Goal: Task Accomplishment & Management: Complete application form

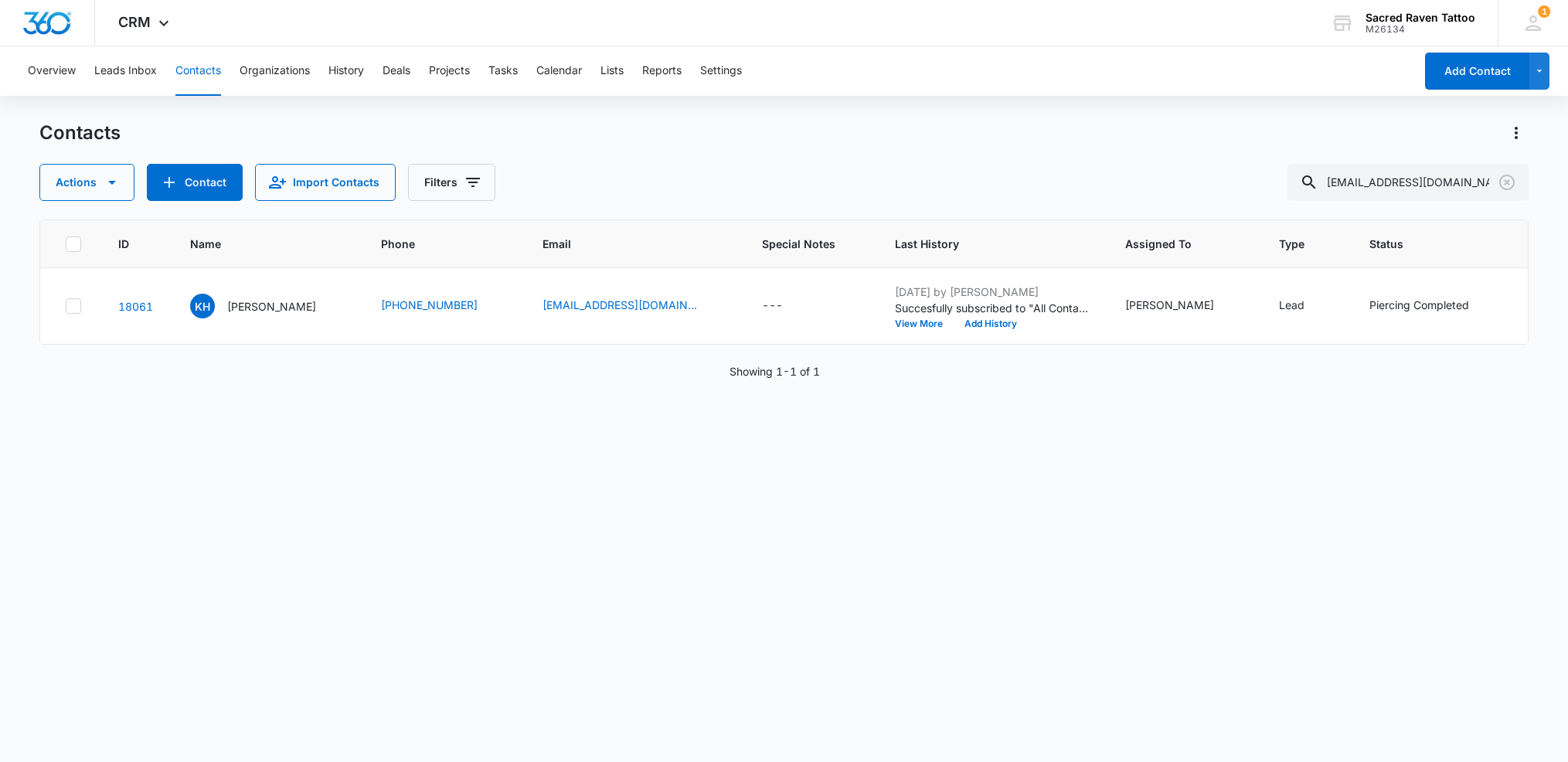
click at [212, 201] on div "Contacts Actions Contact Import Contacts Filters [EMAIL_ADDRESS][DOMAIN_NAME] I…" at bounding box center [784, 440] width 1490 height 640
click at [214, 188] on button "Contact" at bounding box center [194, 182] width 96 height 37
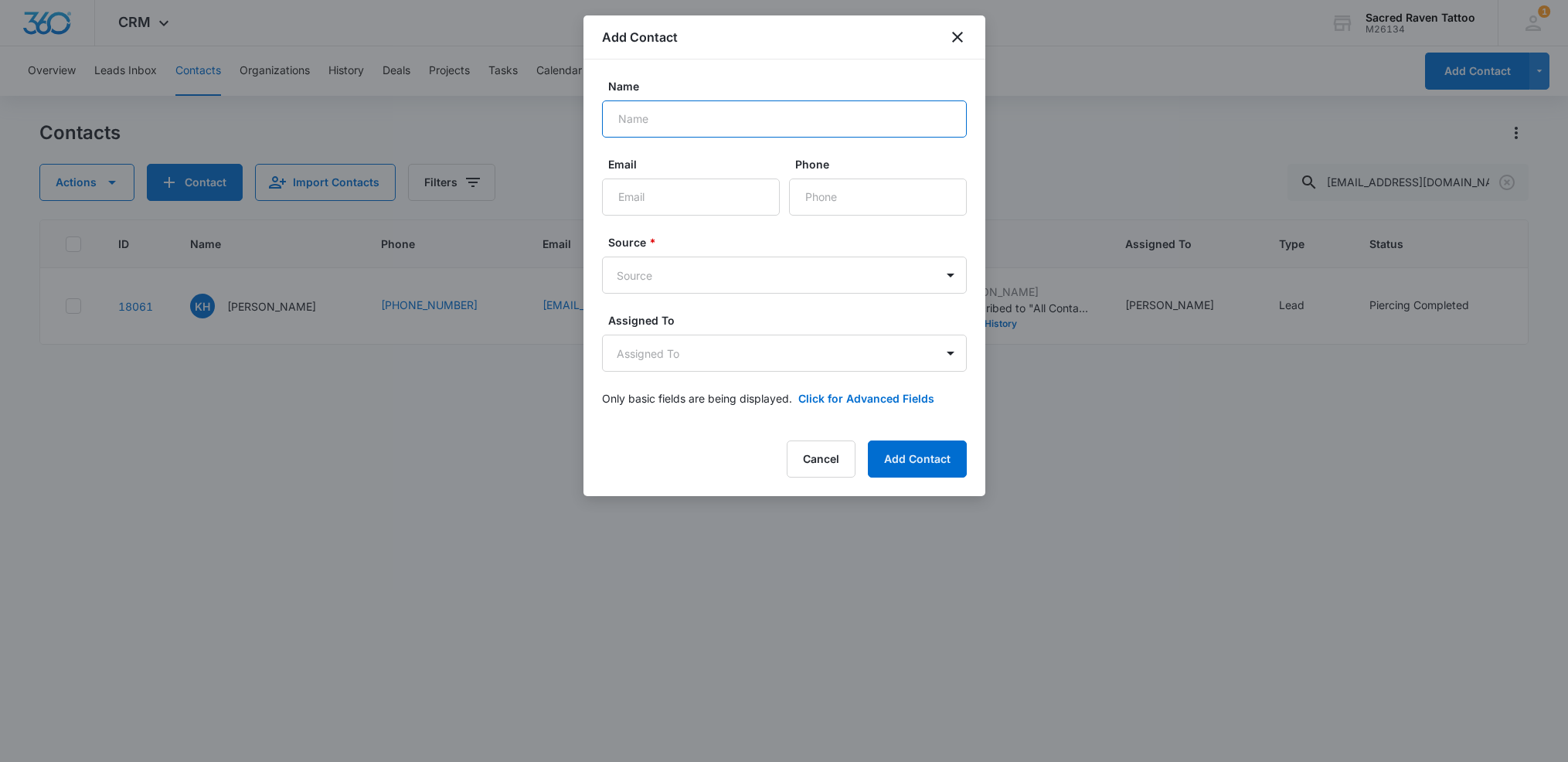
click at [650, 123] on input "Name" at bounding box center [784, 118] width 365 height 37
type input "[PERSON_NAME]"
click at [807, 194] on input "Phone" at bounding box center [878, 196] width 177 height 37
paste input "[PHONE_NUMBER]"
type input "[PHONE_NUMBER]"
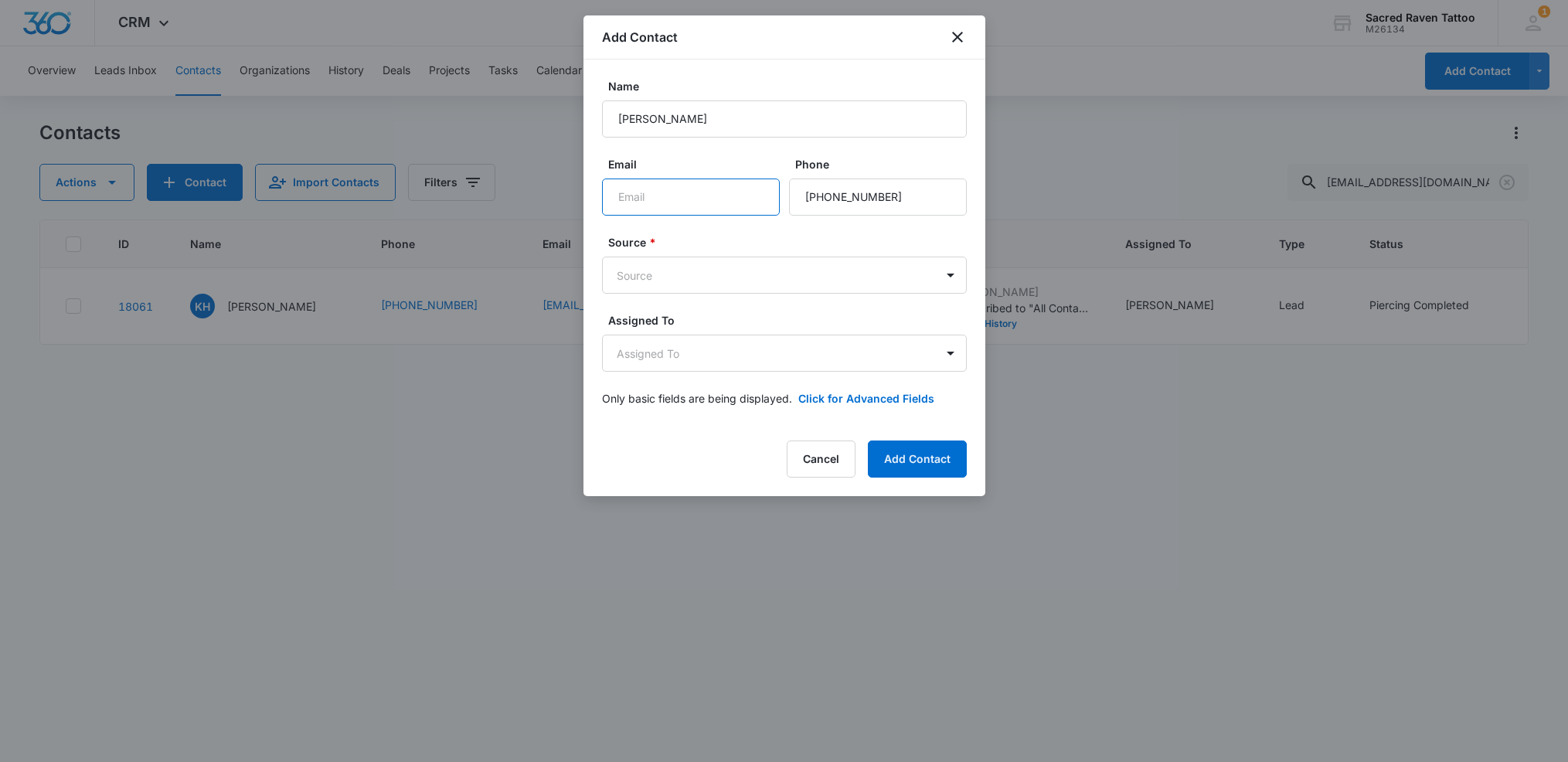
click at [666, 210] on input "Email" at bounding box center [690, 196] width 177 height 37
paste input "[EMAIL_ADDRESS][DOMAIN_NAME]"
type input "[EMAIL_ADDRESS][DOMAIN_NAME]"
click at [720, 282] on body "CRM Apps Reputation Websites Forms CRM Email Social Shop Payments POS Content A…" at bounding box center [784, 381] width 1568 height 762
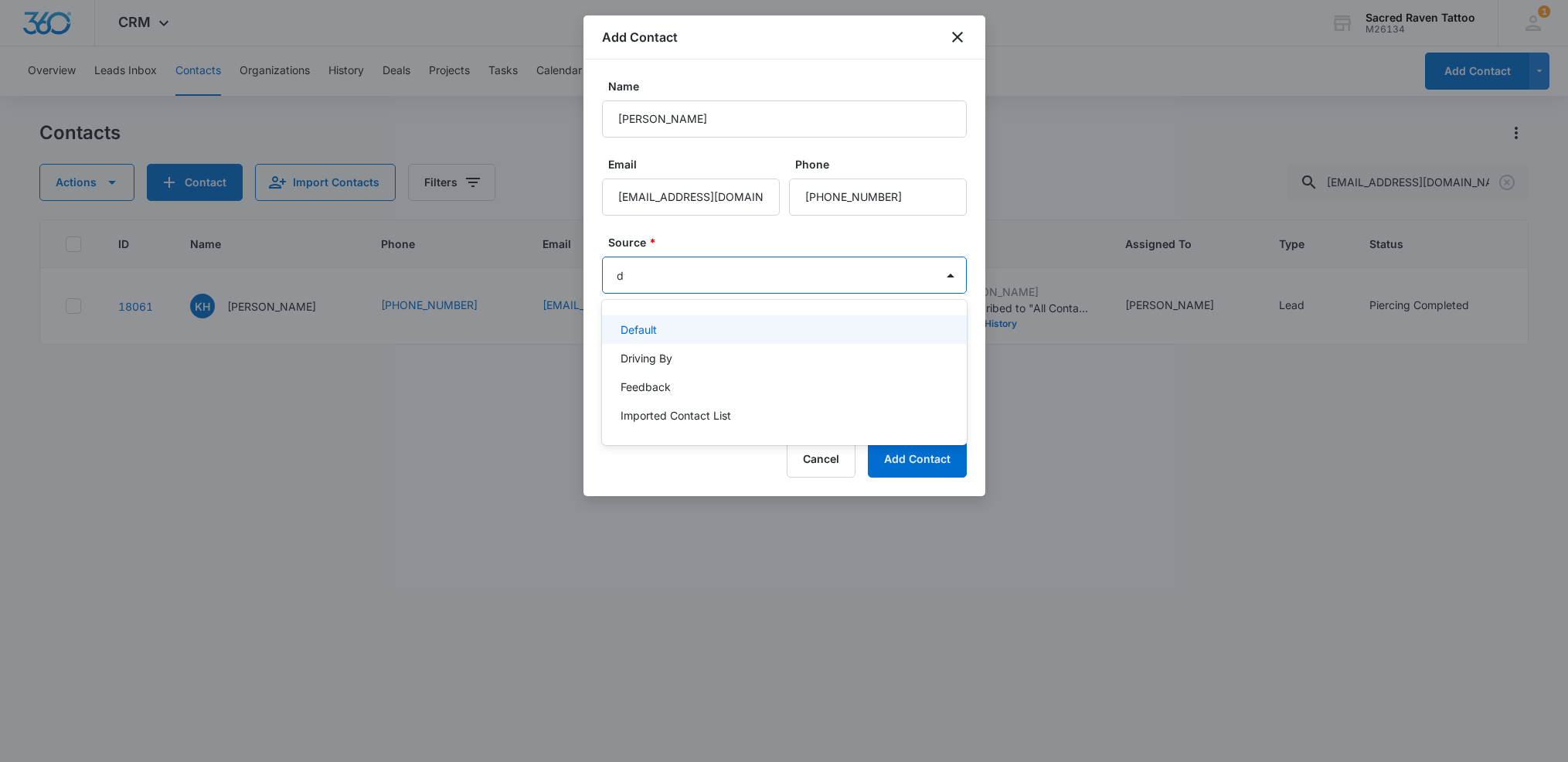
type input "dr"
click at [716, 322] on div "Driving By" at bounding box center [783, 329] width 324 height 16
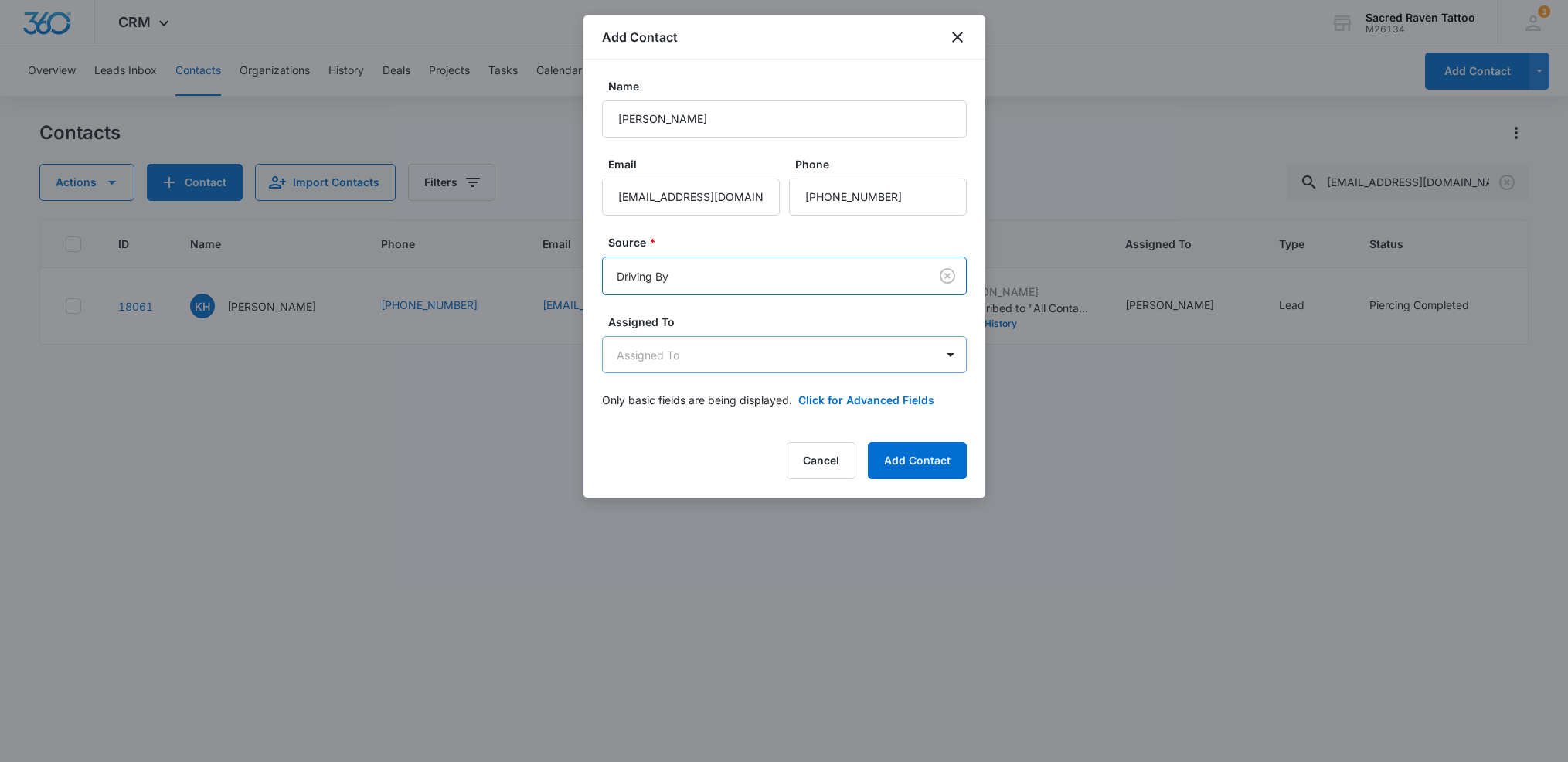
click at [676, 355] on body "CRM Apps Reputation Websites Forms CRM Email Social Shop Payments POS Content A…" at bounding box center [784, 381] width 1568 height 762
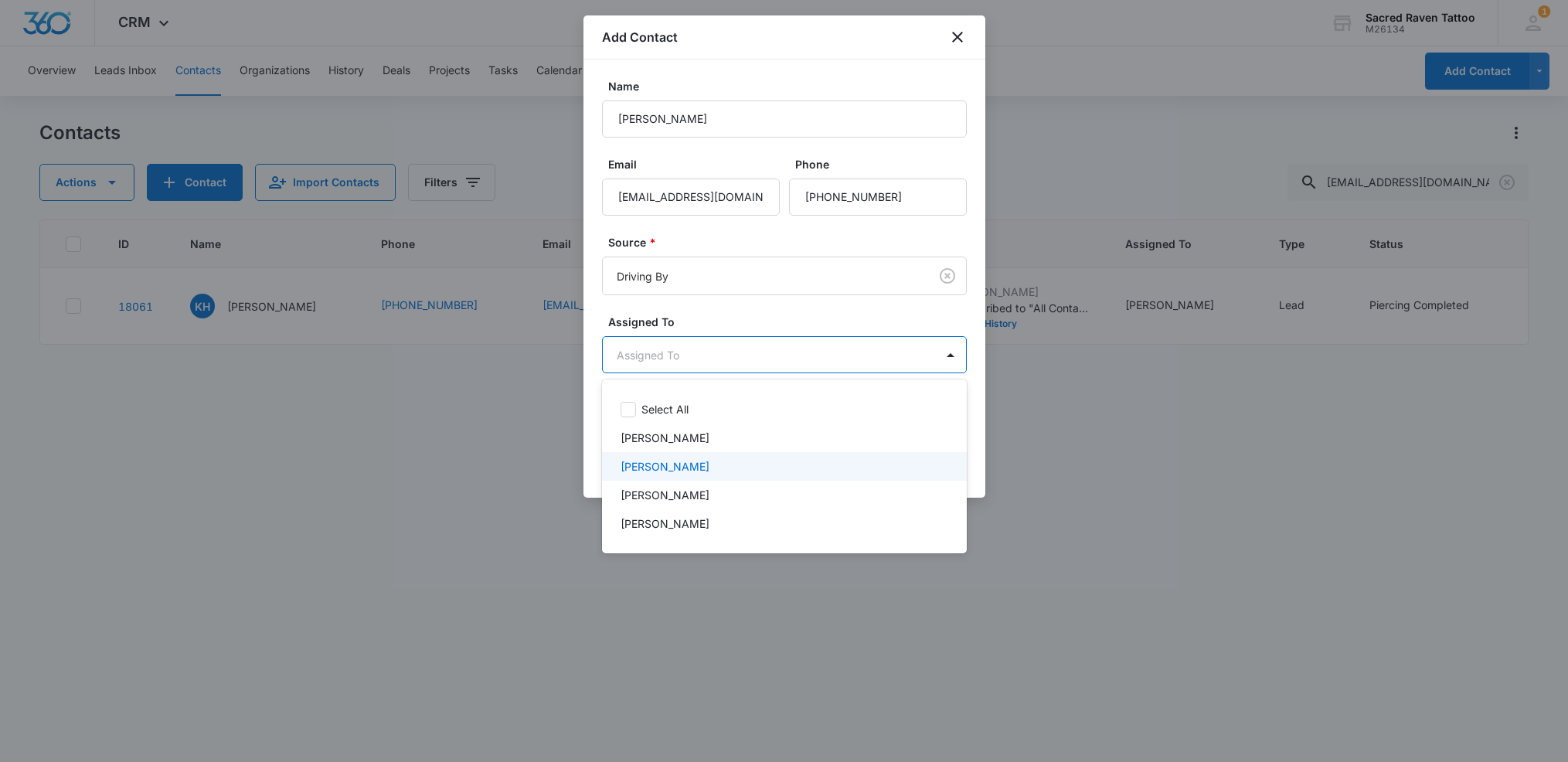
click at [691, 471] on p "[PERSON_NAME]" at bounding box center [664, 466] width 89 height 16
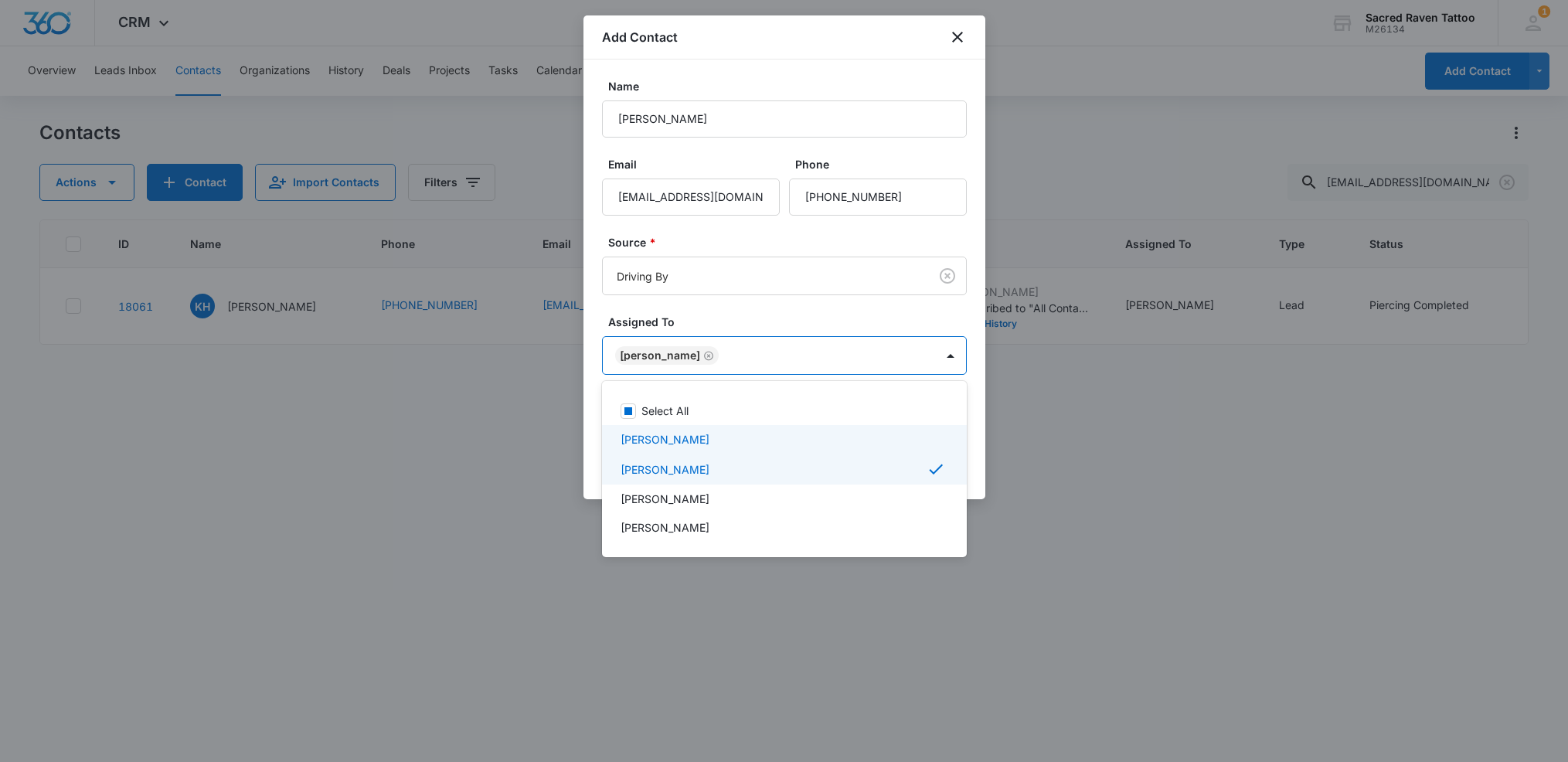
click at [1024, 434] on div at bounding box center [784, 381] width 1568 height 762
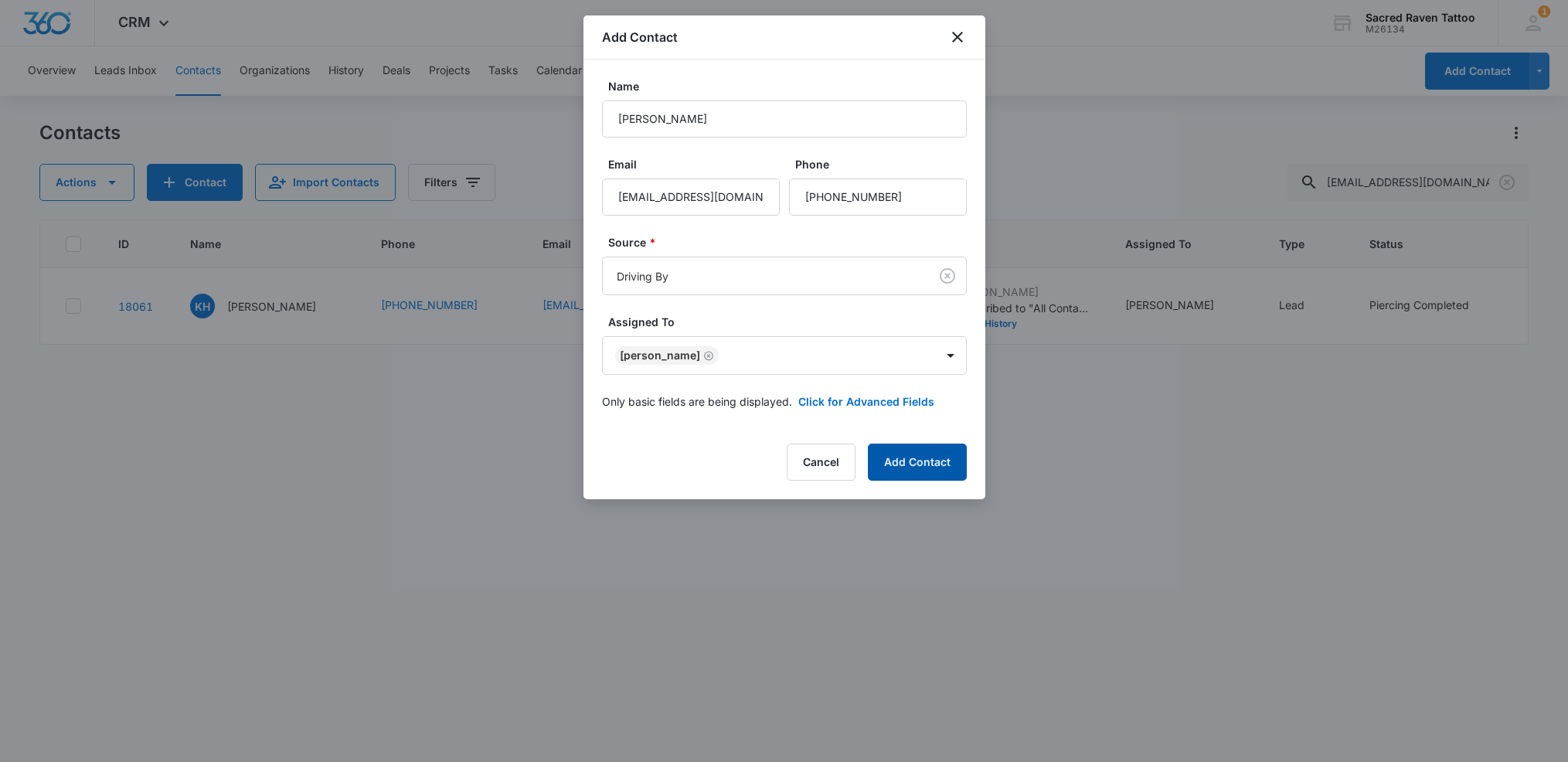
click at [927, 453] on button "Add Contact" at bounding box center [917, 462] width 99 height 37
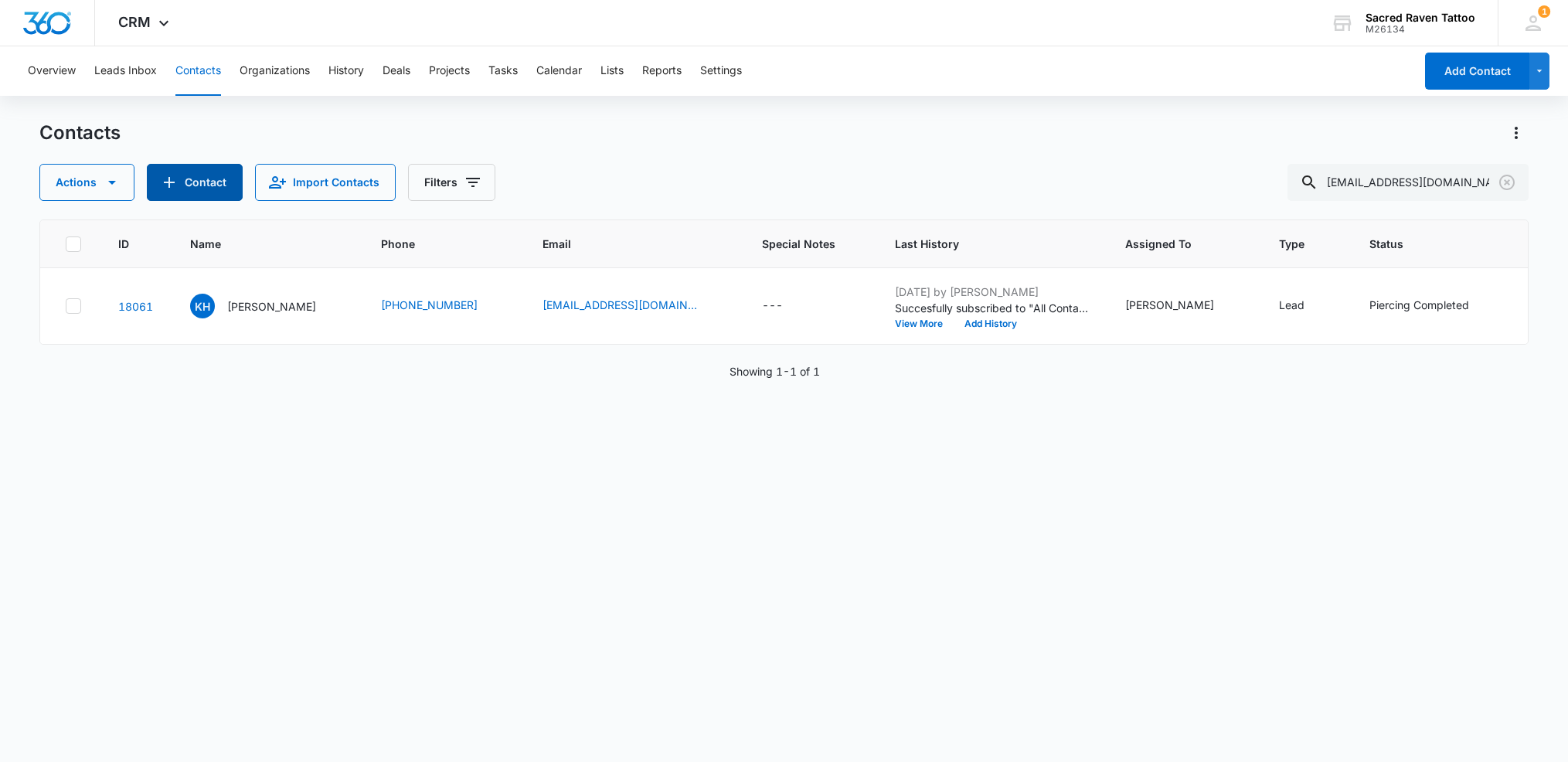
click at [186, 182] on button "Contact" at bounding box center [194, 182] width 96 height 37
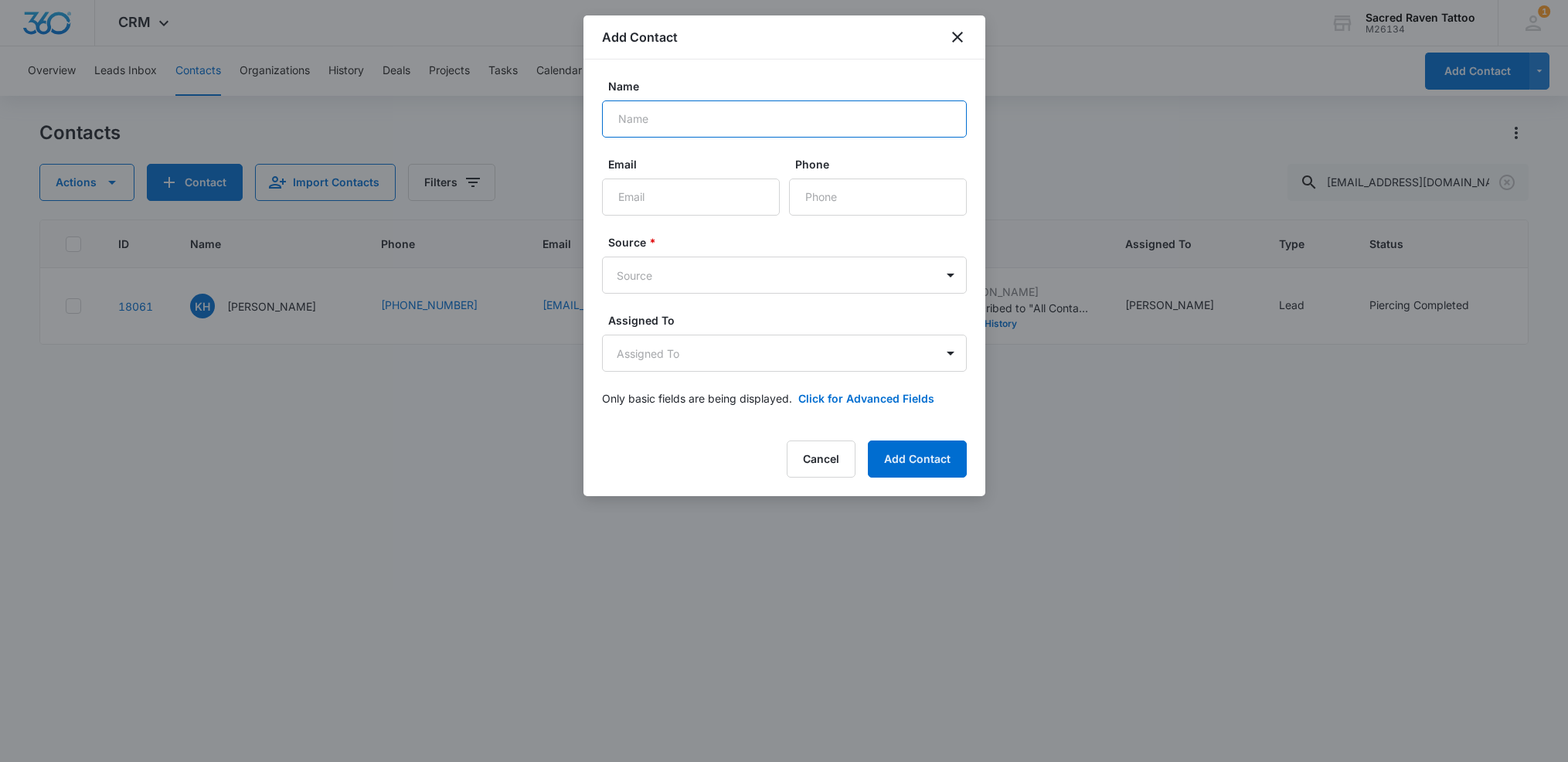
click at [662, 116] on input "Name" at bounding box center [784, 118] width 365 height 37
type input "[PERSON_NAME]"
click at [858, 202] on input "Phone" at bounding box center [878, 196] width 177 height 37
paste input "[PHONE_NUMBER]"
type input "[PHONE_NUMBER]"
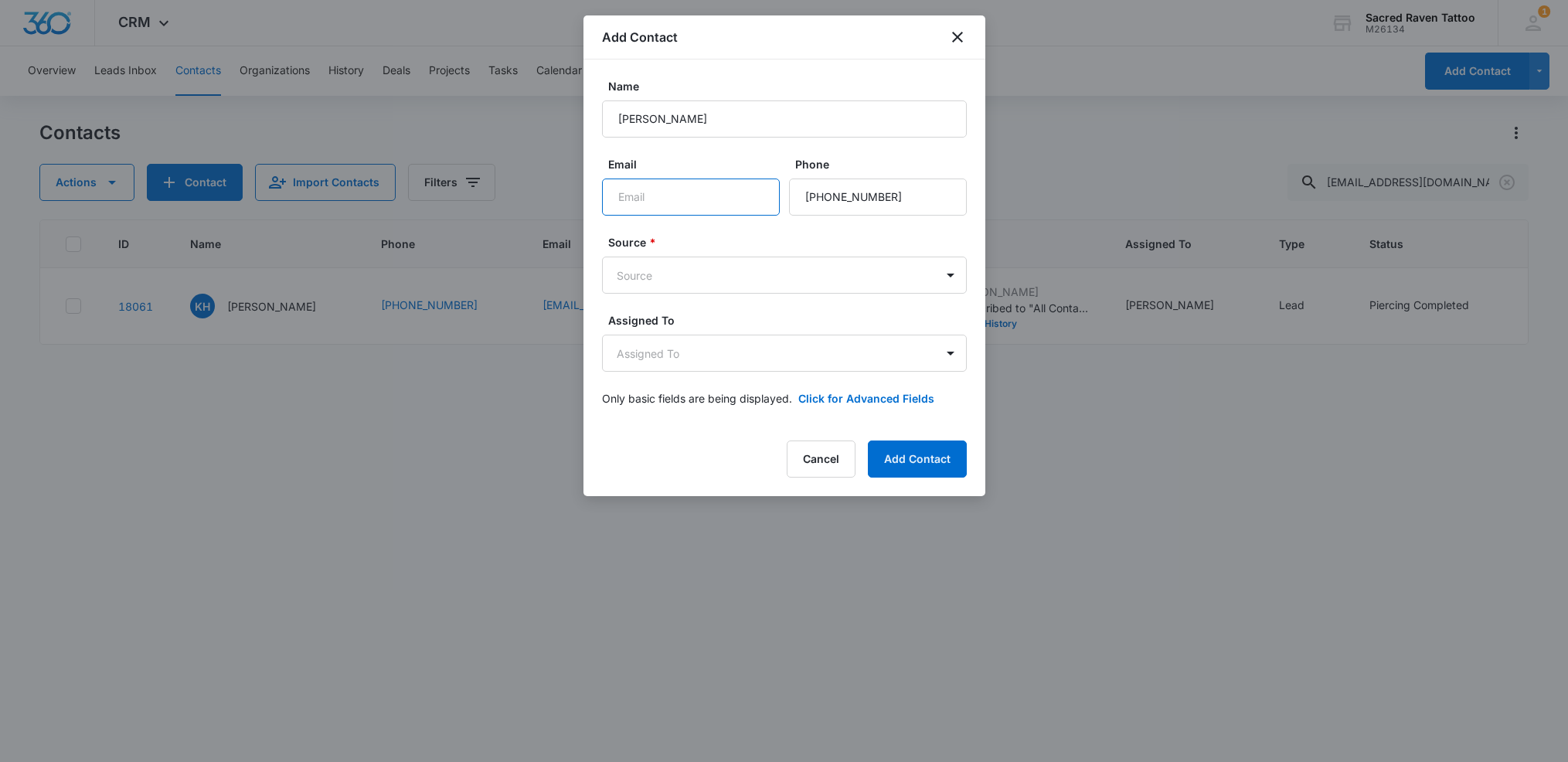
click at [672, 193] on input "Email" at bounding box center [690, 196] width 177 height 37
paste input "[EMAIL_ADDRESS][DOMAIN_NAME]"
type input "[EMAIL_ADDRESS][DOMAIN_NAME]"
click at [691, 278] on body "CRM Apps Reputation Websites Forms CRM Email Social Shop Payments POS Content A…" at bounding box center [784, 381] width 1568 height 762
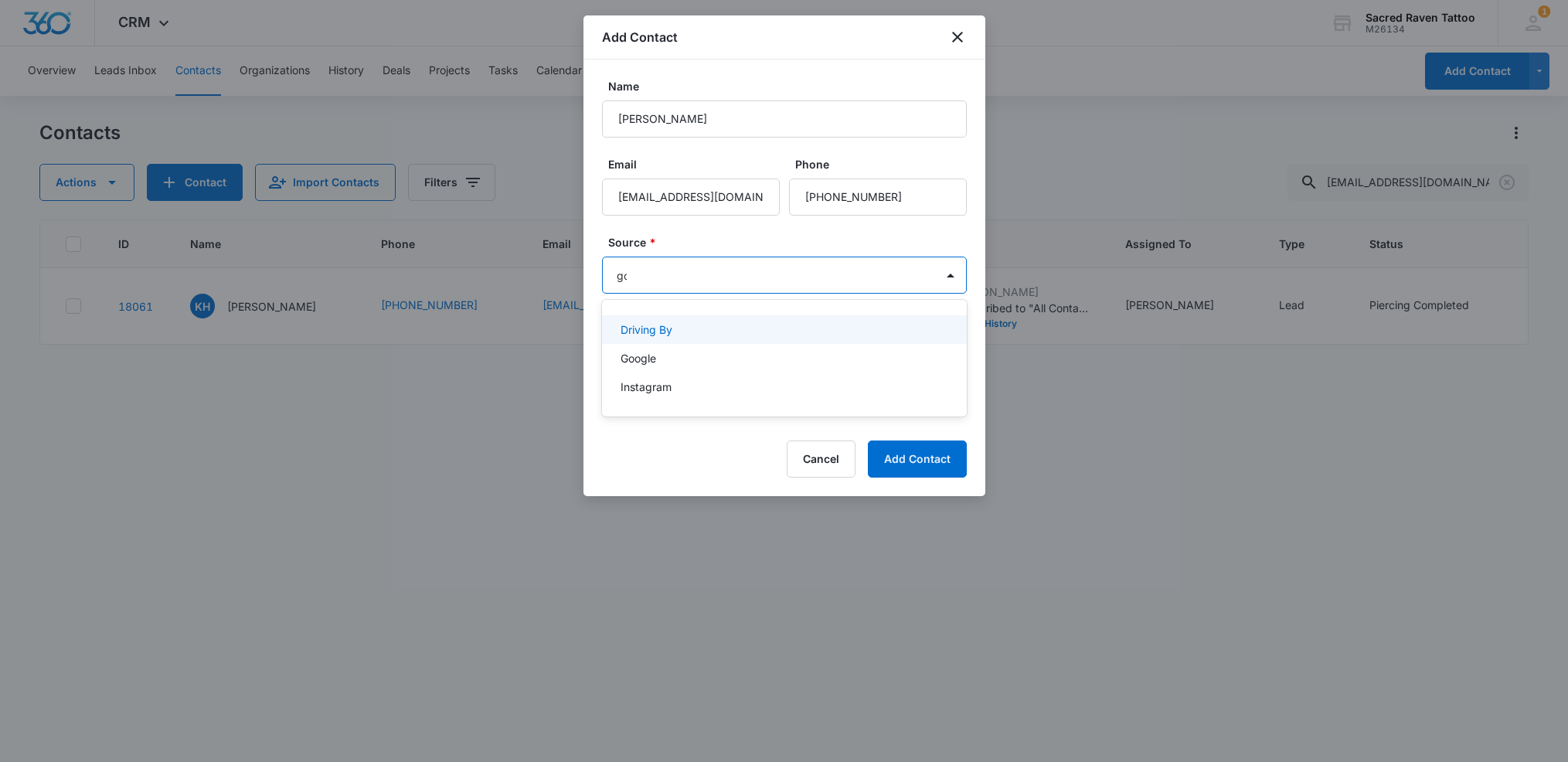
type input "goo"
click at [691, 329] on div "Google" at bounding box center [783, 329] width 324 height 16
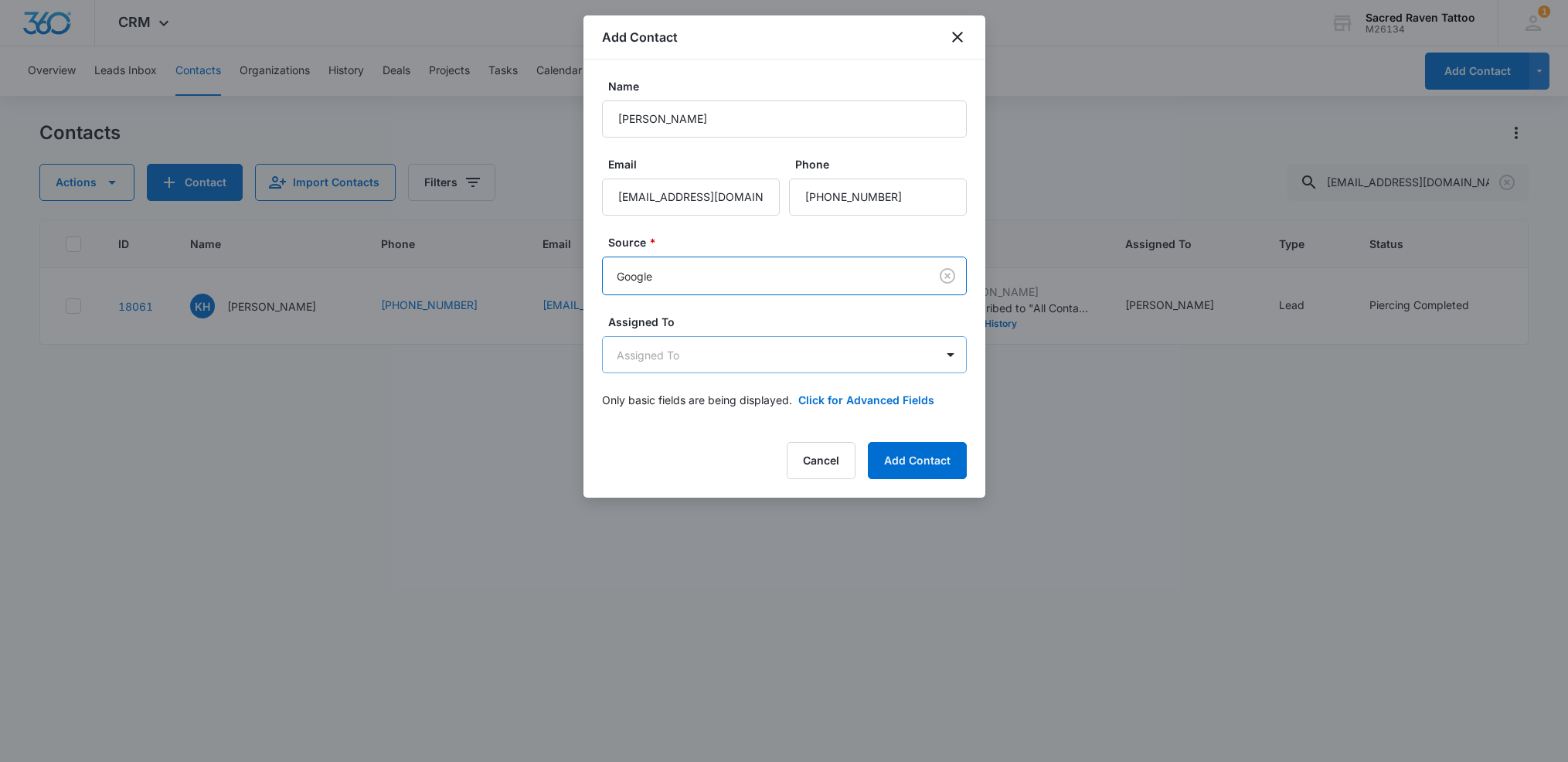
click at [716, 357] on body "CRM Apps Reputation Websites Forms CRM Email Social Shop Payments POS Content A…" at bounding box center [784, 381] width 1568 height 762
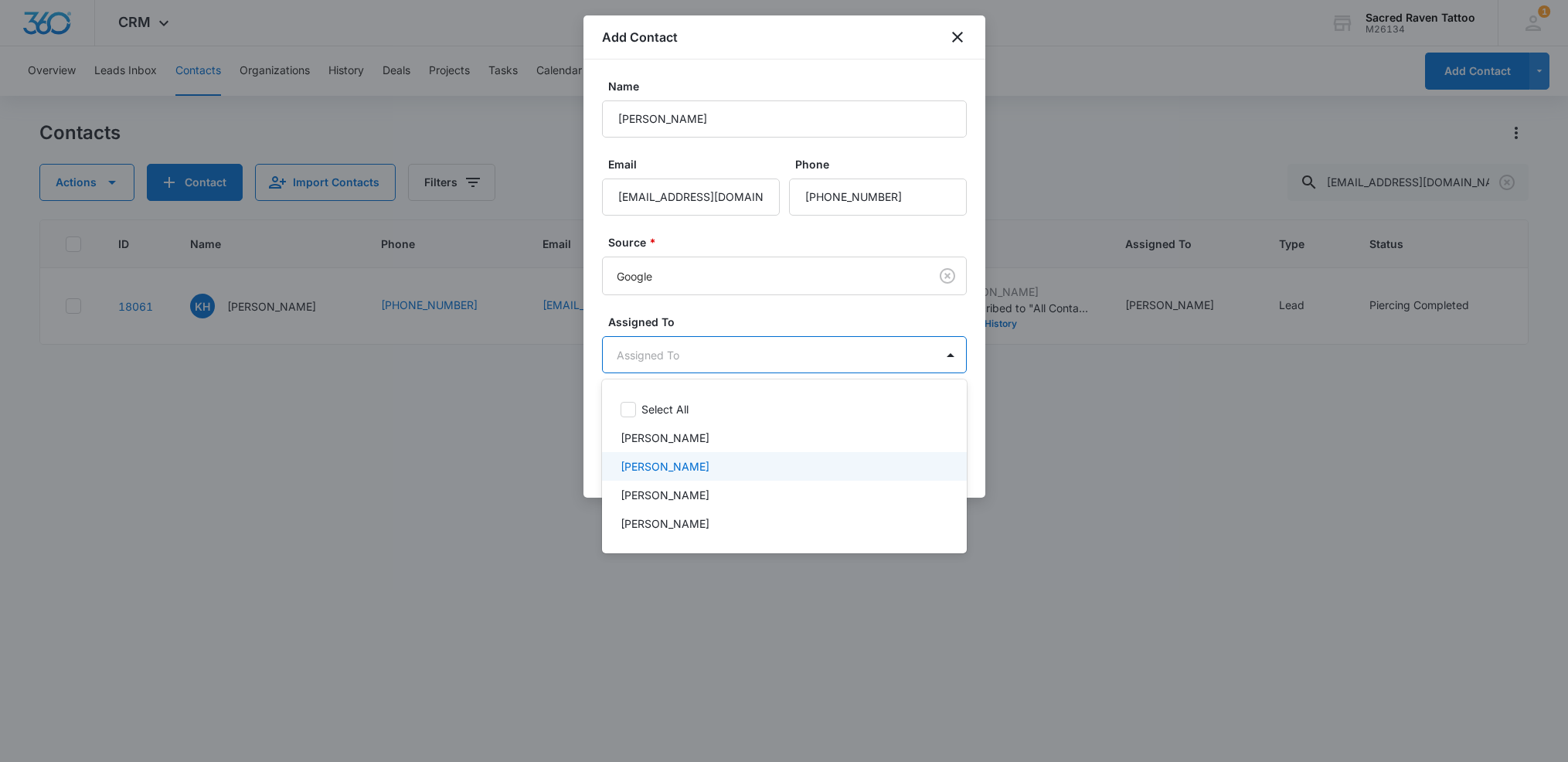
click at [694, 471] on div "[PERSON_NAME]" at bounding box center [783, 466] width 324 height 16
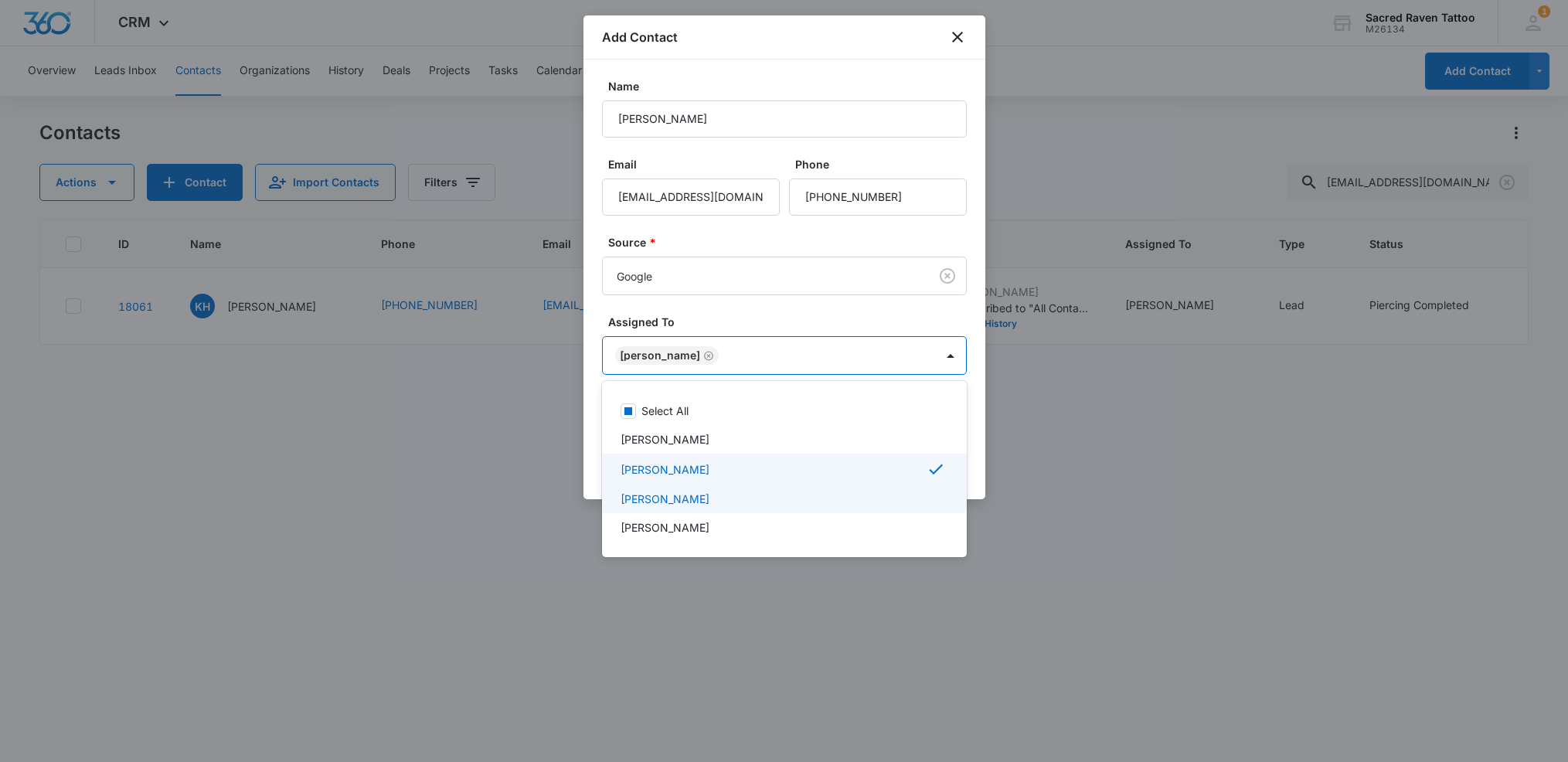
click at [977, 402] on div at bounding box center [784, 381] width 1568 height 762
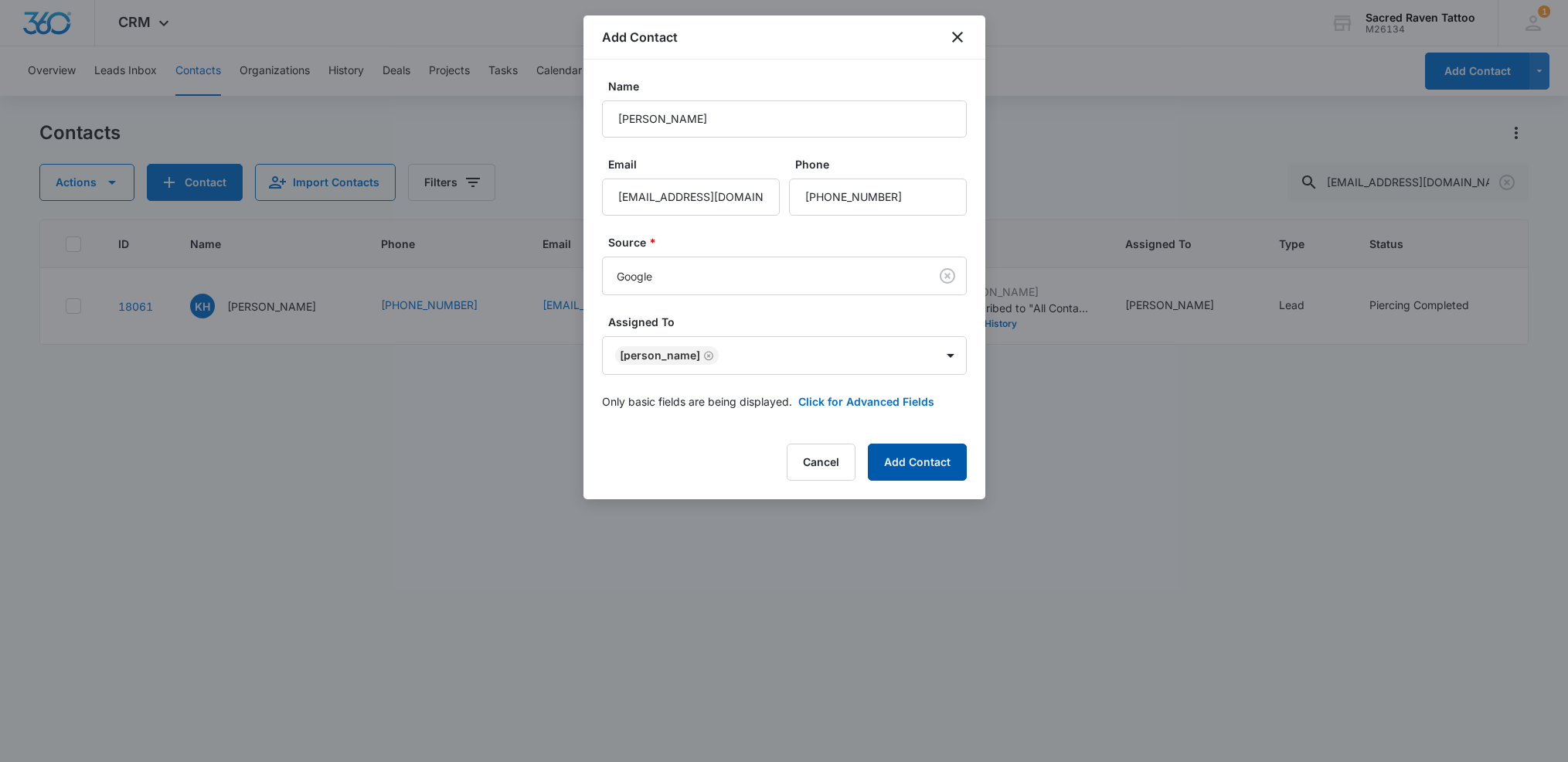
click at [952, 473] on button "Add Contact" at bounding box center [917, 462] width 99 height 37
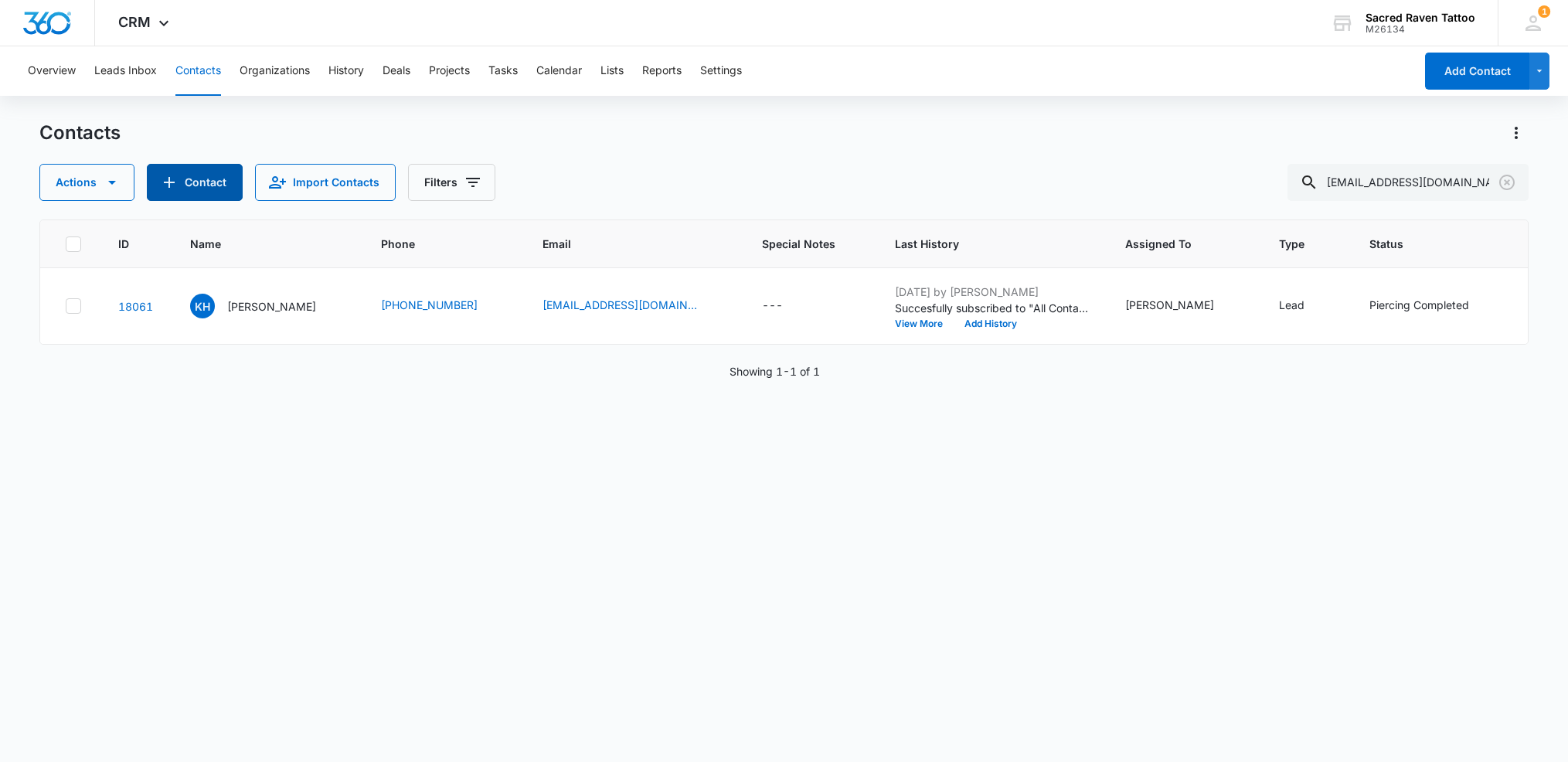
click at [198, 168] on button "Contact" at bounding box center [194, 182] width 96 height 37
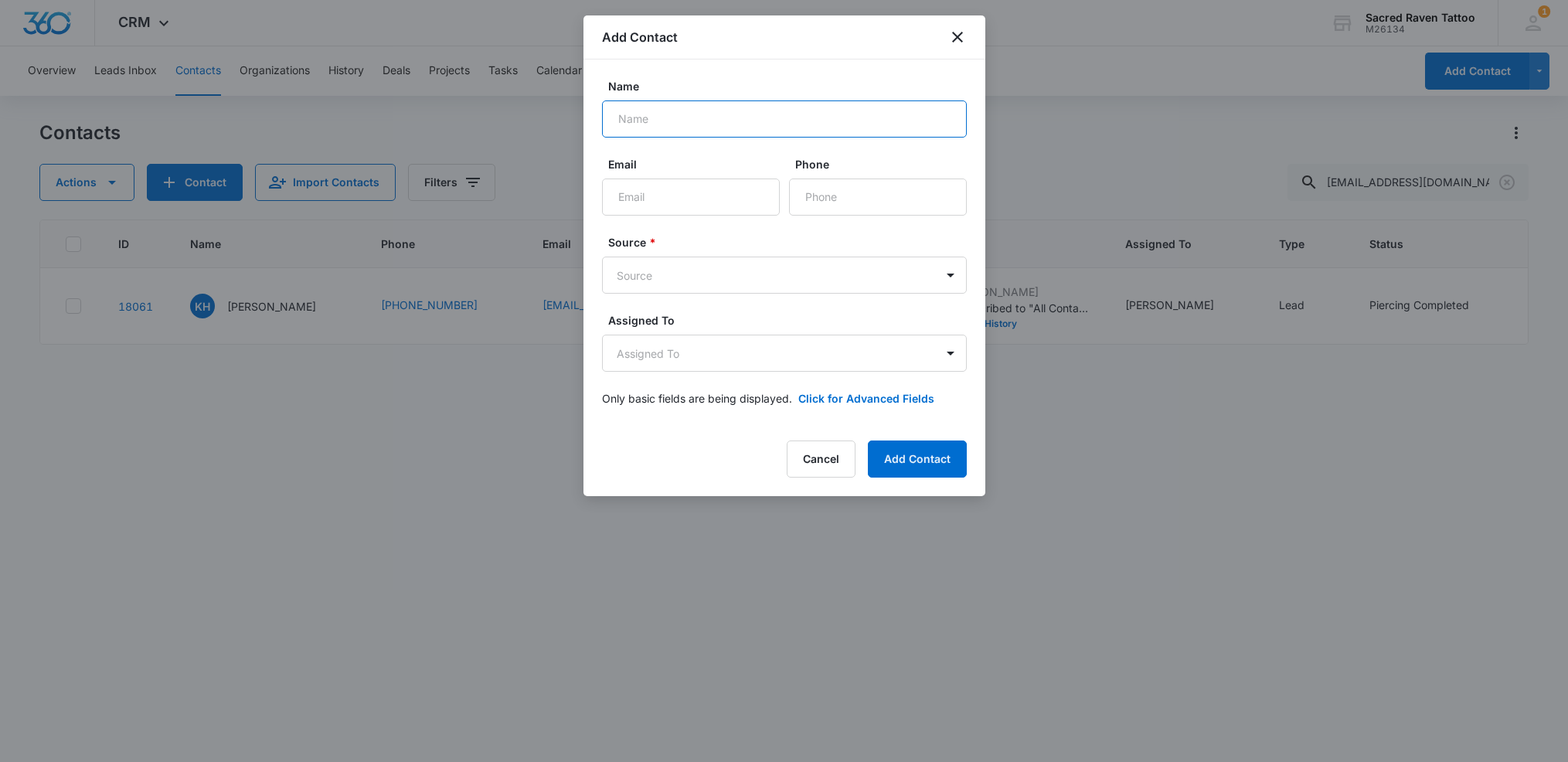
click at [706, 133] on input "Name" at bounding box center [784, 118] width 365 height 37
type input "[PERSON_NAME][GEOGRAPHIC_DATA]"
click at [860, 203] on input "Phone" at bounding box center [878, 196] width 177 height 37
paste input "[PHONE_NUMBER]"
type input "[PHONE_NUMBER]"
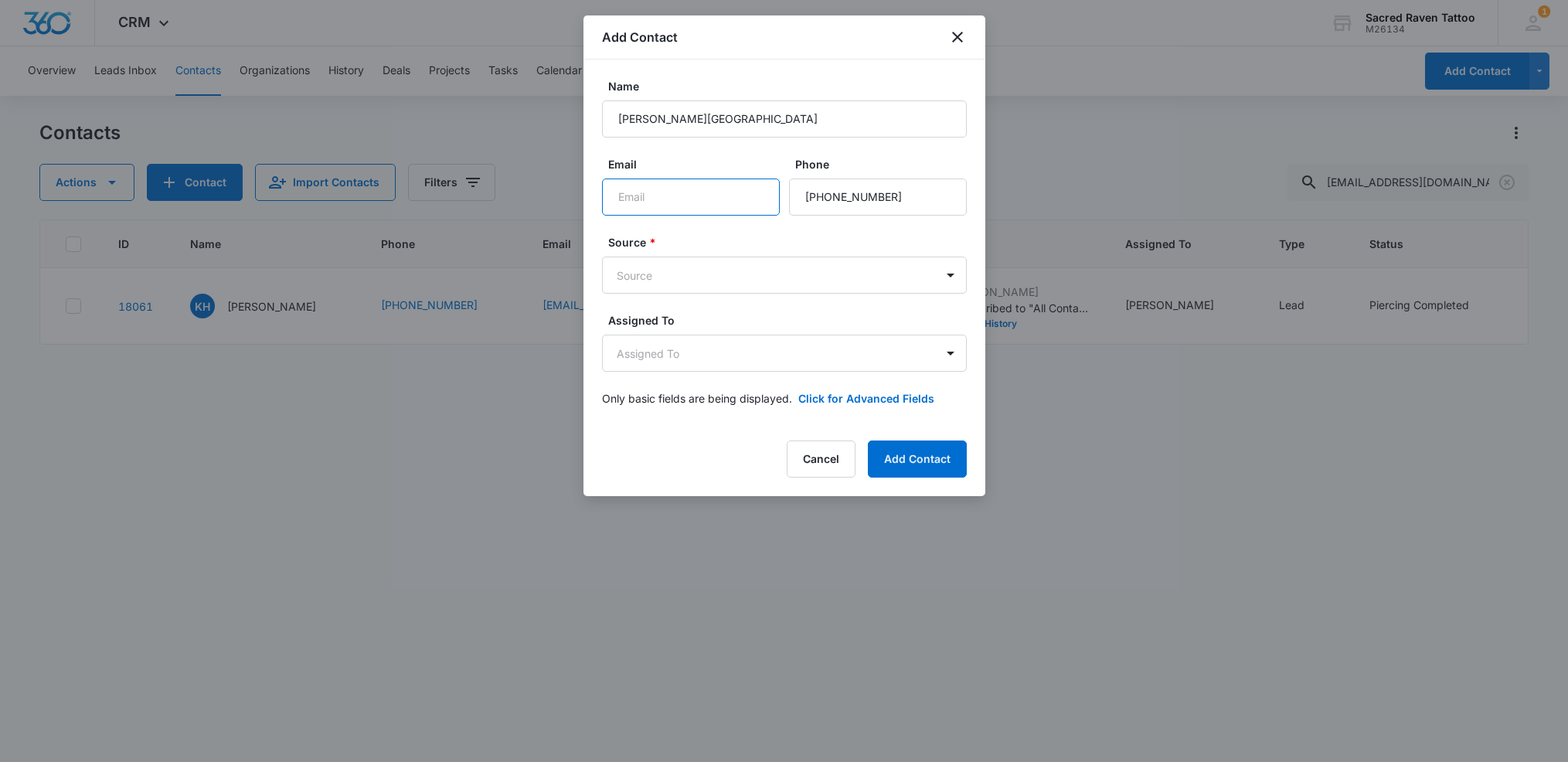
click at [648, 205] on input "Email" at bounding box center [690, 196] width 177 height 37
paste input "[EMAIL_ADDRESS][DOMAIN_NAME]"
type input "[EMAIL_ADDRESS][DOMAIN_NAME]"
click at [642, 274] on body "CRM Apps Reputation Websites Forms CRM Email Social Shop Payments POS Content A…" at bounding box center [784, 381] width 1568 height 762
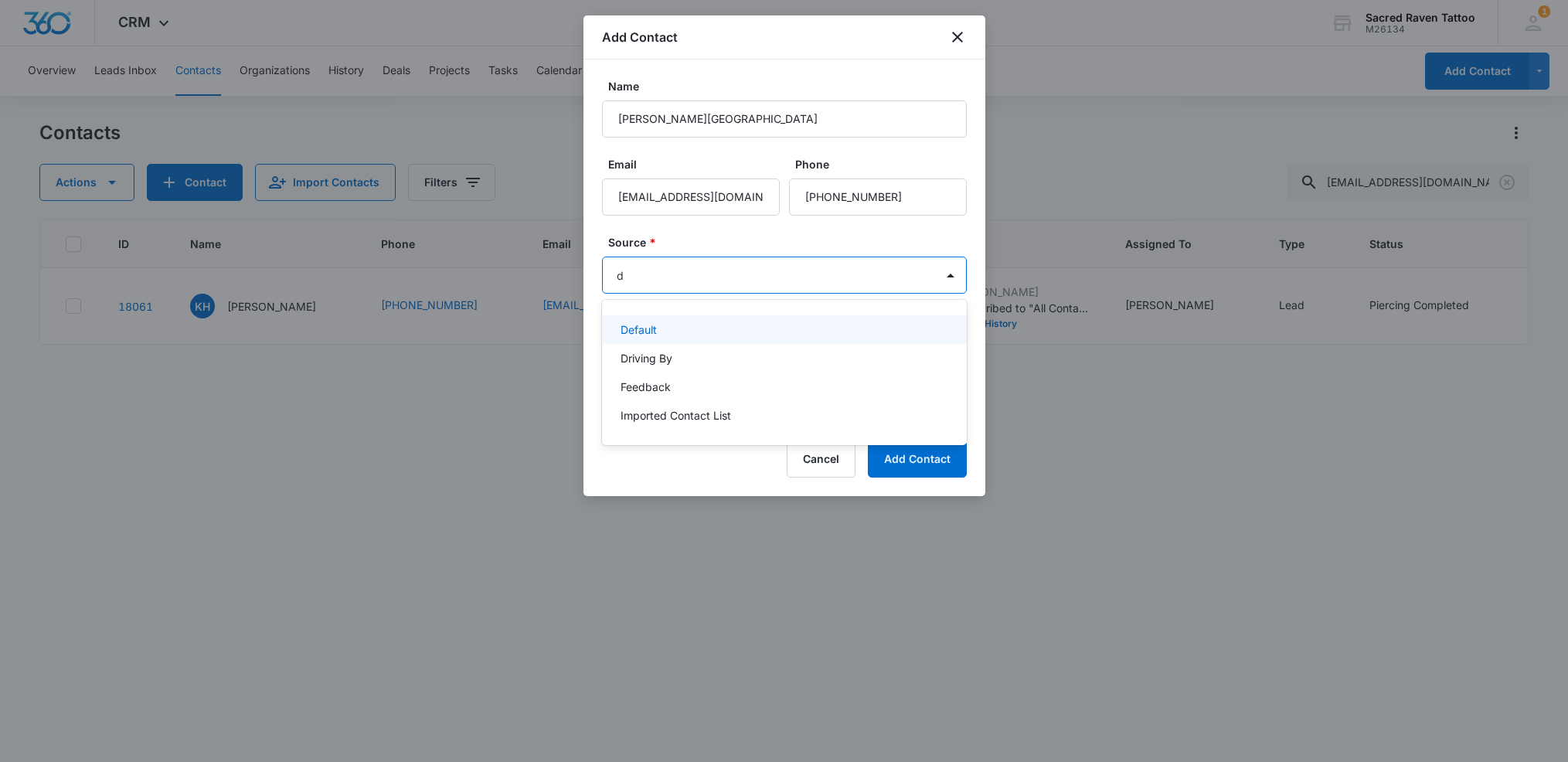
type input "dr"
drag, startPoint x: 674, startPoint y: 336, endPoint x: 701, endPoint y: 330, distance: 27.7
click at [675, 336] on div "Driving By" at bounding box center [783, 329] width 324 height 16
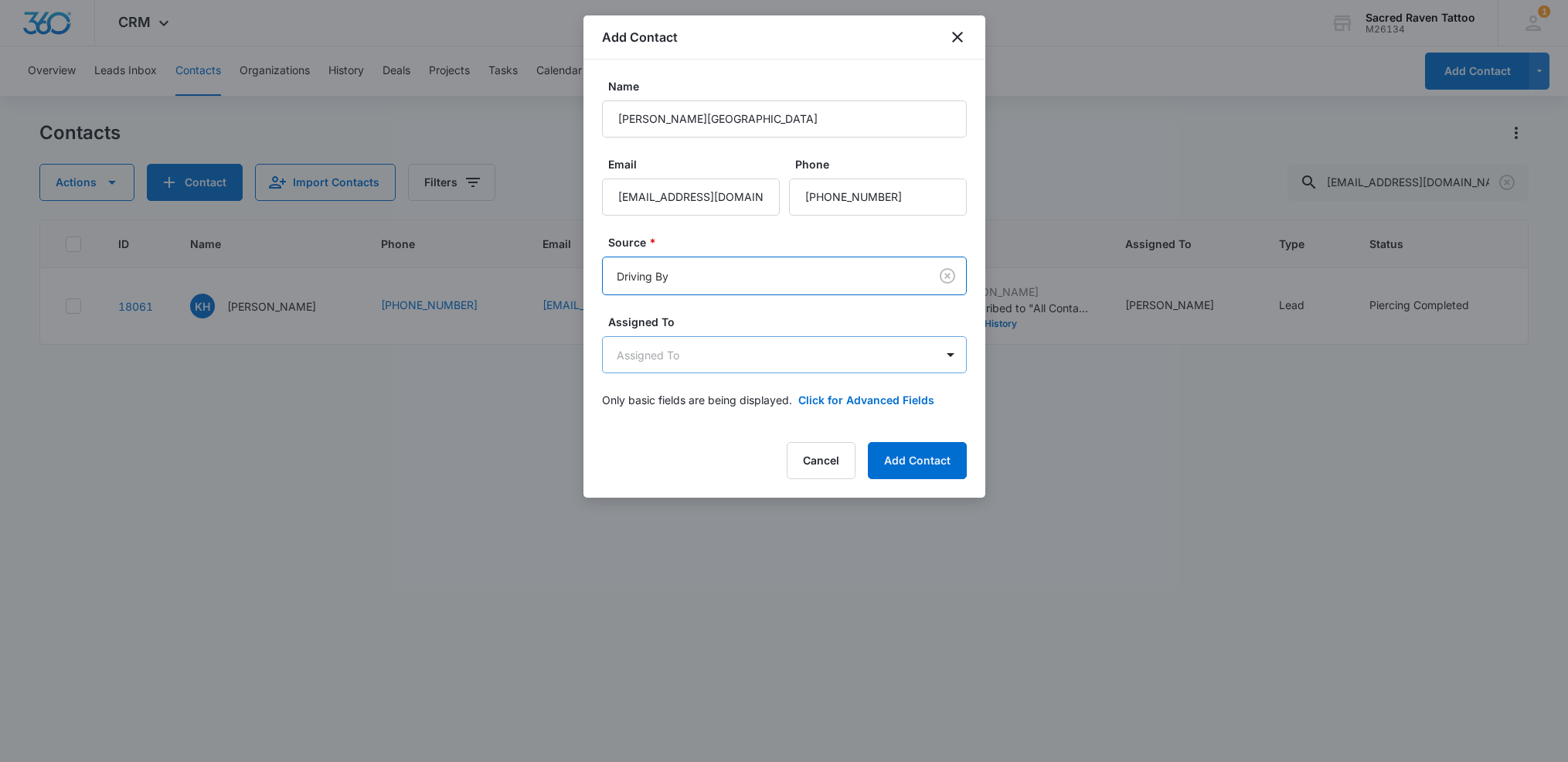
click at [663, 360] on body "CRM Apps Reputation Websites Forms CRM Email Social Shop Payments POS Content A…" at bounding box center [784, 381] width 1568 height 762
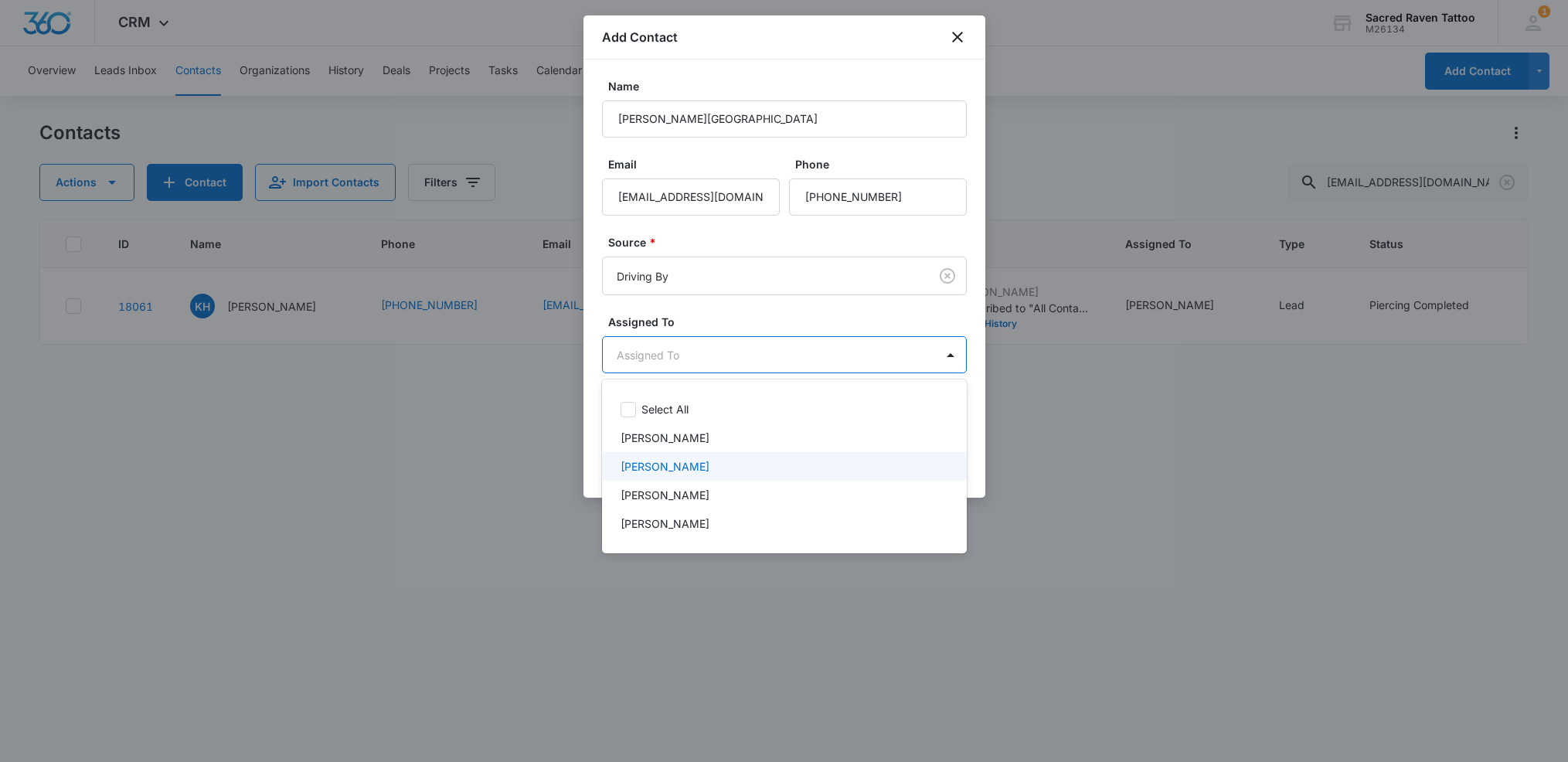
drag, startPoint x: 671, startPoint y: 460, endPoint x: 681, endPoint y: 460, distance: 10.0
click at [672, 460] on p "[PERSON_NAME]" at bounding box center [664, 466] width 89 height 16
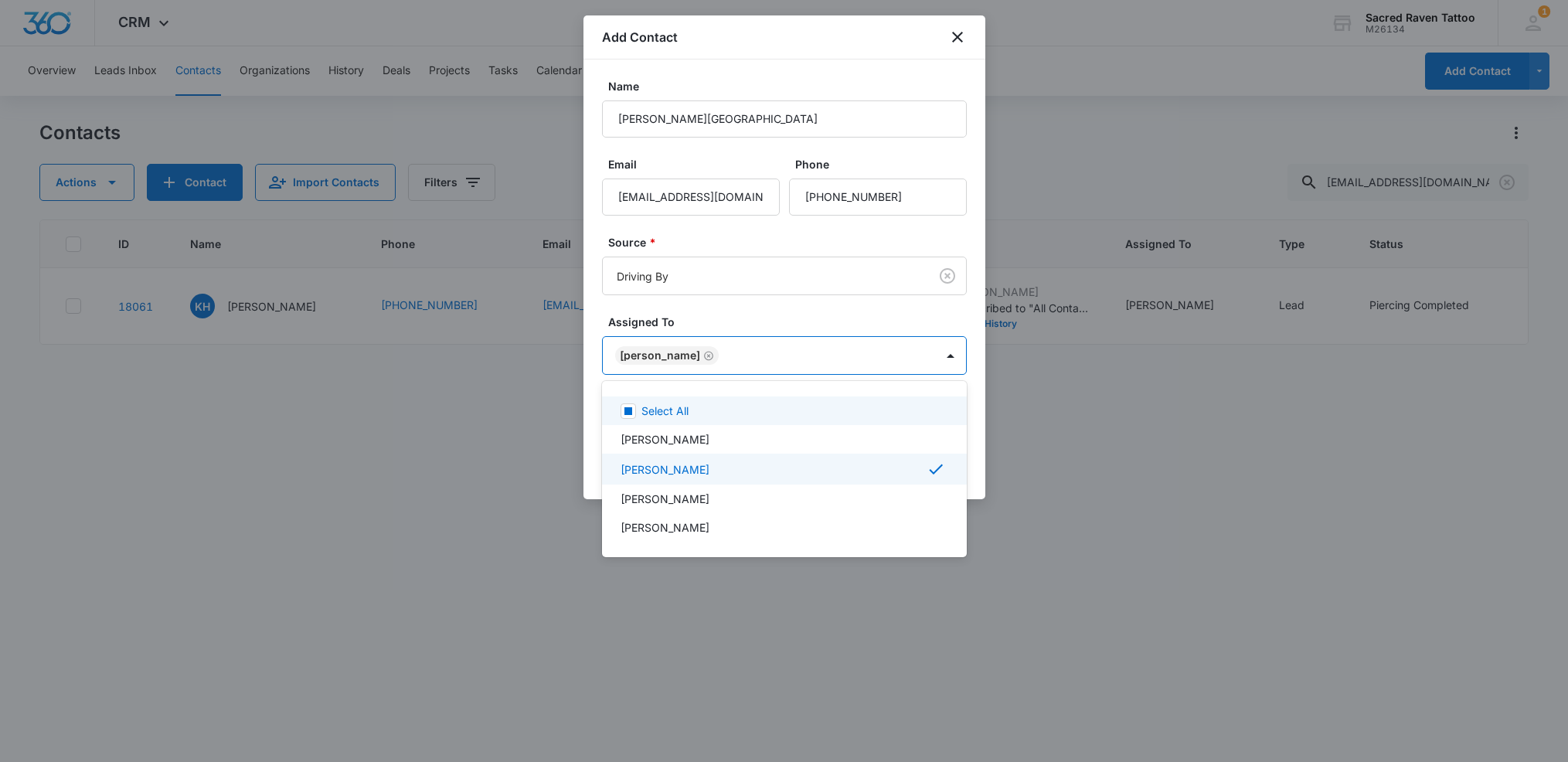
click at [976, 388] on div at bounding box center [784, 381] width 1568 height 762
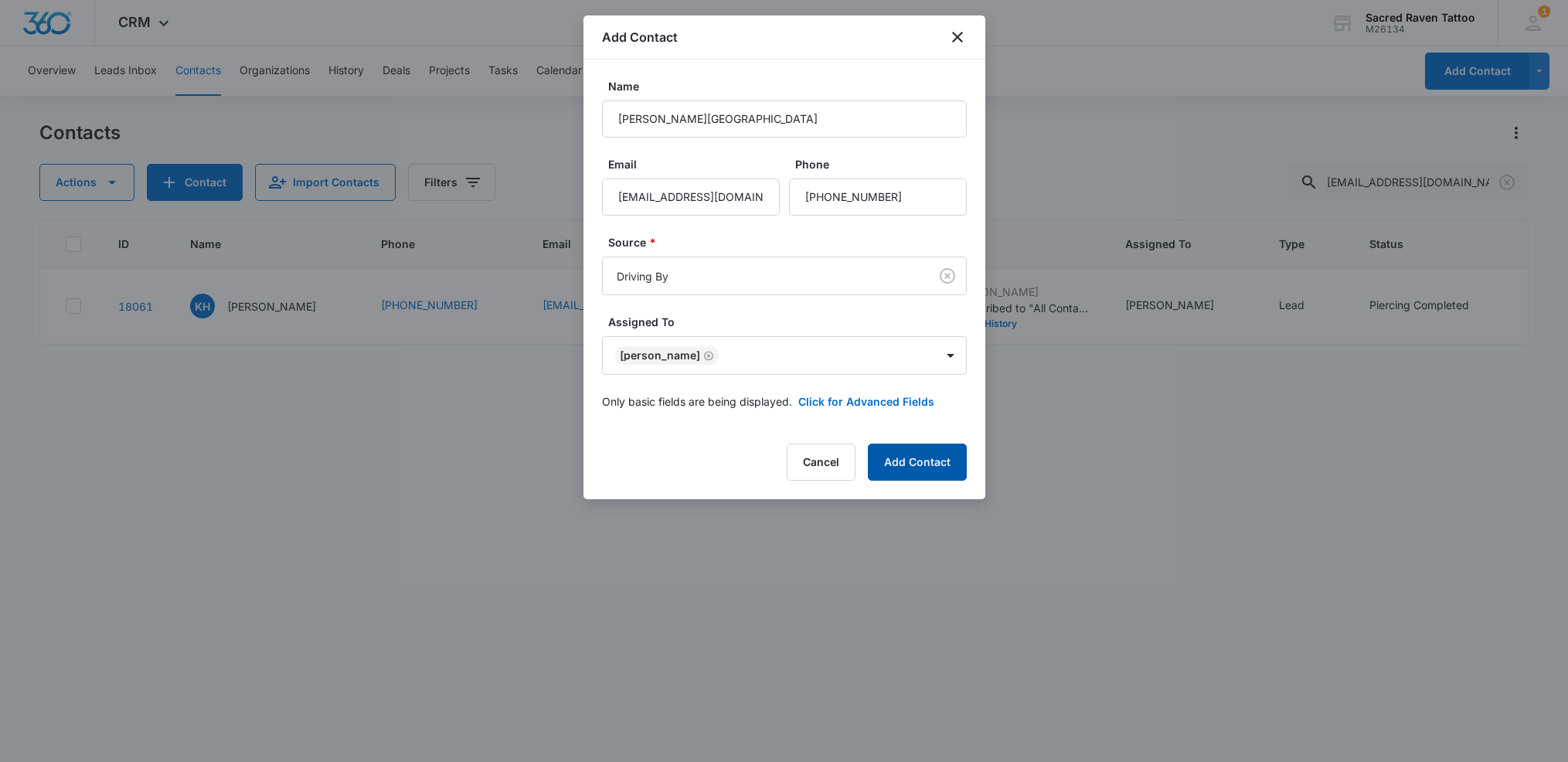
click at [913, 460] on button "Add Contact" at bounding box center [917, 462] width 99 height 37
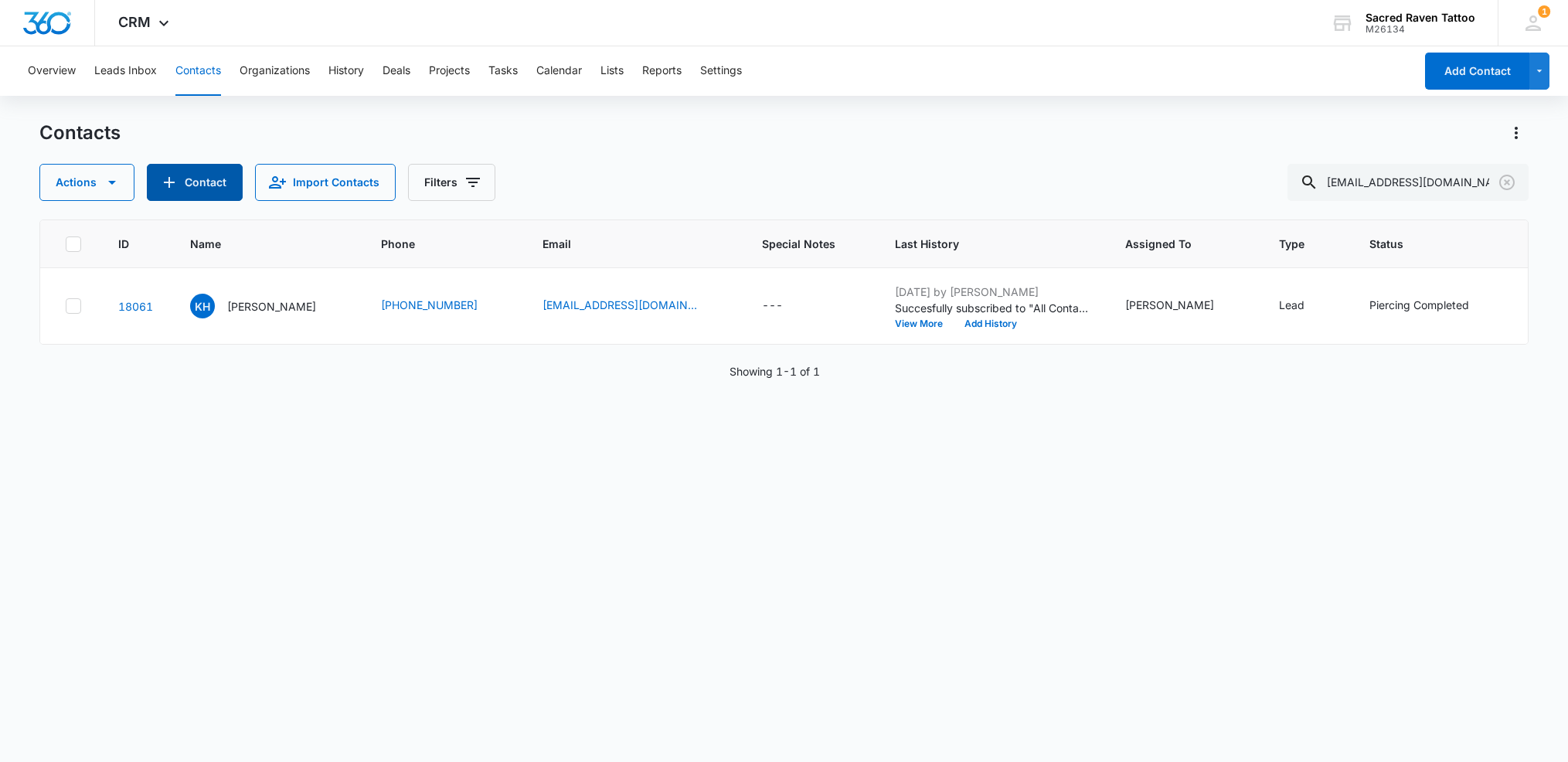
click at [209, 195] on button "Contact" at bounding box center [194, 182] width 96 height 37
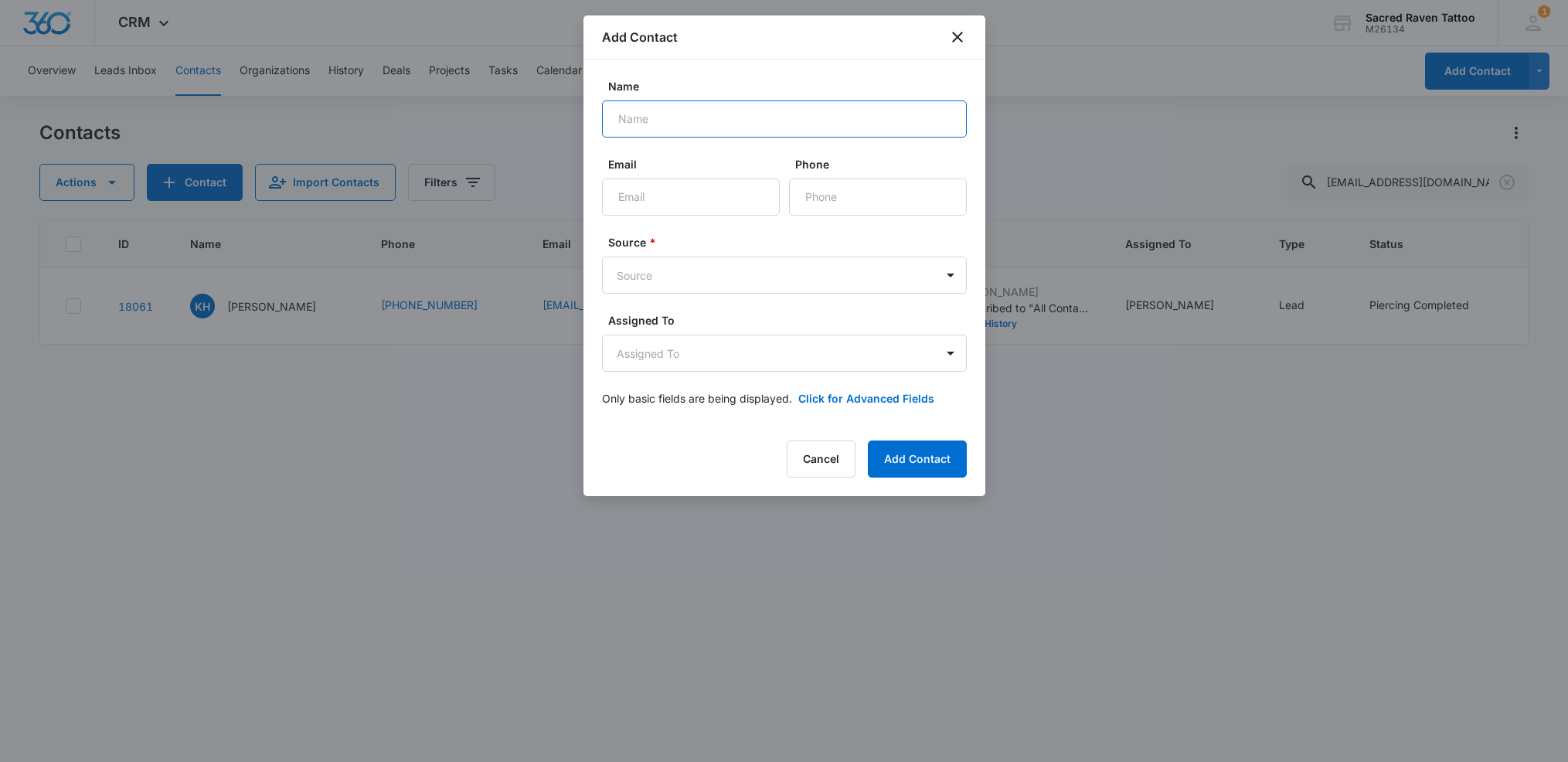
click at [659, 120] on input "Name" at bounding box center [784, 118] width 365 height 37
type input "[PERSON_NAME]"
